Goal: Find specific page/section: Find specific page/section

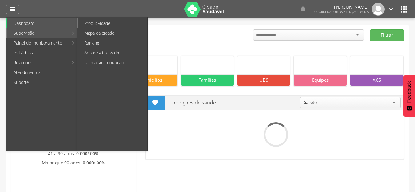
click at [100, 21] on link "Produtividade" at bounding box center [112, 23] width 69 height 10
type input "**********"
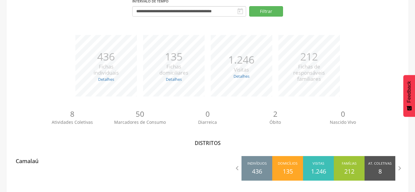
scroll to position [62, 0]
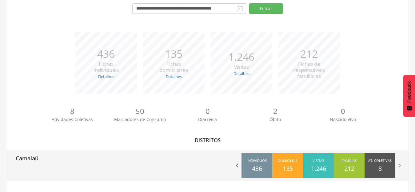
click at [237, 164] on icon "" at bounding box center [237, 165] width 9 height 9
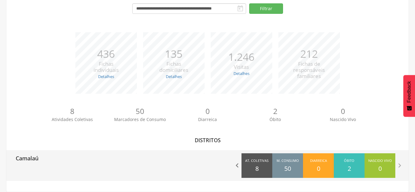
click at [237, 166] on icon "" at bounding box center [237, 165] width 9 height 9
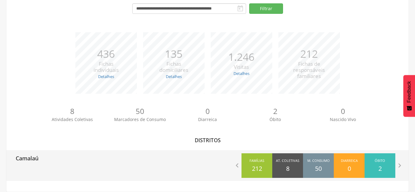
click at [29, 163] on div "Camalaú" at bounding box center [24, 157] width 27 height 15
type input "**********"
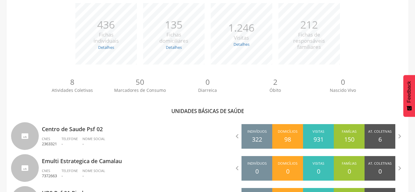
scroll to position [130, 0]
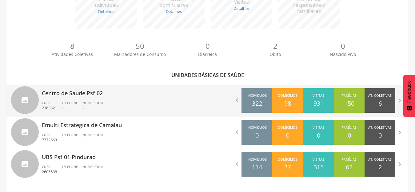
click at [54, 98] on div "Centro de Saude Psf 02 CNES 2363321 Telefone - Nome Social -" at bounding box center [122, 101] width 161 height 32
type input "**********"
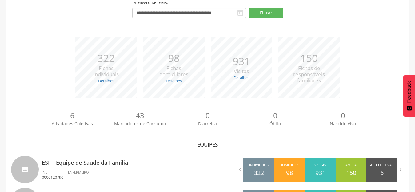
scroll to position [98, 0]
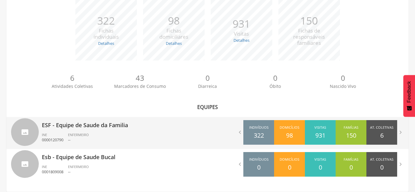
click at [66, 127] on p "ESF - Equipe de Saude da Familia" at bounding box center [122, 123] width 161 height 12
type input "**********"
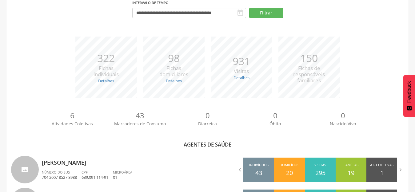
scroll to position [130, 0]
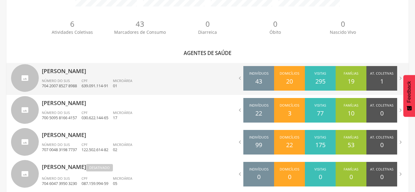
click at [85, 70] on p "[PERSON_NAME]" at bounding box center [122, 69] width 161 height 12
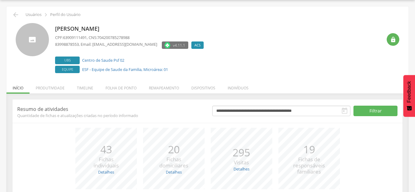
scroll to position [70, 0]
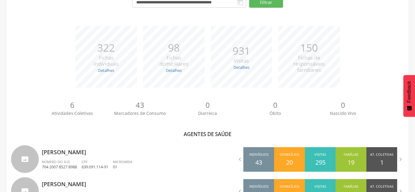
scroll to position [160, 0]
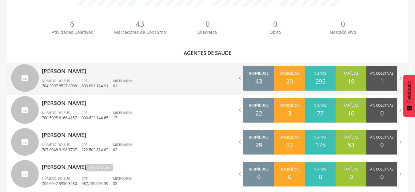
click at [63, 70] on p "[PERSON_NAME]" at bounding box center [122, 69] width 161 height 12
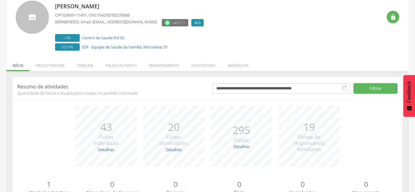
scroll to position [8, 0]
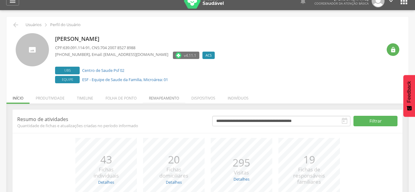
click at [168, 100] on li "Remapeamento" at bounding box center [164, 96] width 42 height 14
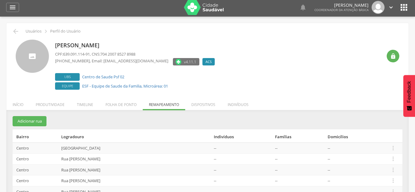
scroll to position [0, 0]
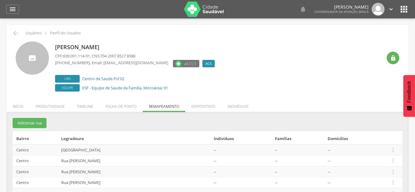
click at [291, 65] on div "[PERSON_NAME] CPF: 639.091.114-91 , CNS: 704 2007 8527 8988 [PHONE_NUMBER] , Em…" at bounding box center [218, 67] width 327 height 52
drag, startPoint x: 93, startPoint y: 150, endPoint x: 53, endPoint y: 147, distance: 39.8
click at [53, 147] on tr "[GEOGRAPHIC_DATA] -- -- --  Editar Alocar famílias Desalocar famílias Desvincu…" at bounding box center [207, 149] width 389 height 11
click at [361, 65] on div "[PERSON_NAME] CPF: 639.091.114-91 , CNS: 704 2007 8527 8988 [PHONE_NUMBER] , Em…" at bounding box center [218, 67] width 327 height 52
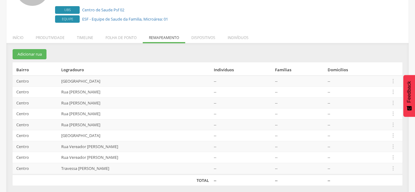
scroll to position [72, 0]
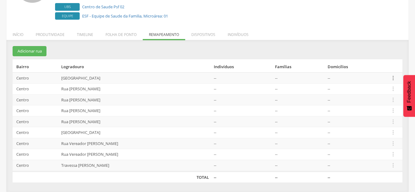
click at [396, 78] on icon "" at bounding box center [392, 78] width 7 height 7
click at [311, 28] on div " Usuários  Perfil do Usuário [PERSON_NAME] CPF: 639.091.114-91 , CNS: 704 200…" at bounding box center [207, 72] width 402 height 239
click at [393, 79] on icon "" at bounding box center [392, 78] width 7 height 7
click at [328, 28] on div " Usuários  Perfil do Usuário [PERSON_NAME] CPF: 639.091.114-91 , CNS: 704 200…" at bounding box center [207, 72] width 402 height 239
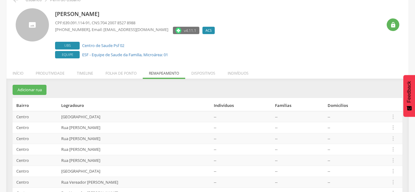
scroll to position [0, 0]
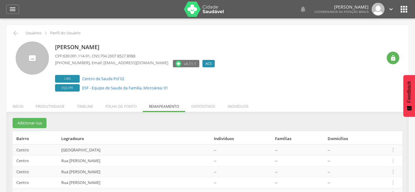
click at [406, 13] on icon "" at bounding box center [404, 9] width 10 height 10
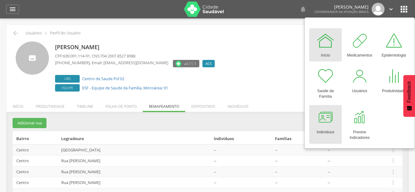
click at [317, 117] on div at bounding box center [325, 117] width 18 height 18
